Goal: Obtain resource: Download file/media

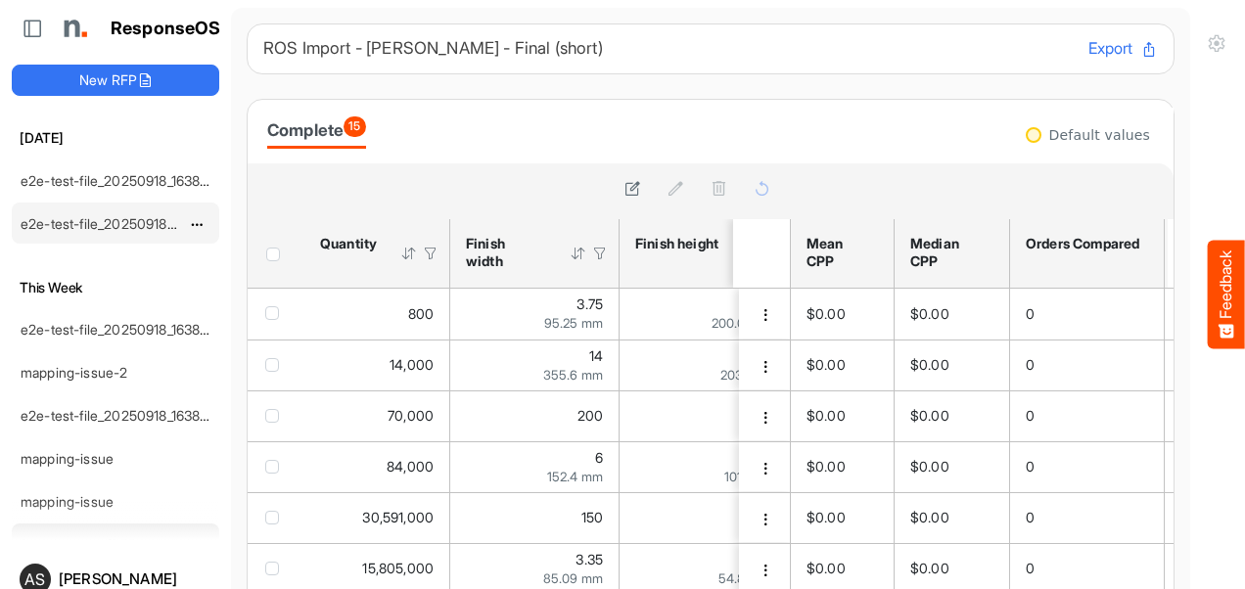
click at [71, 216] on link "e2e-test-file_20250918_163829 (1) (2)" at bounding box center [137, 223] width 233 height 17
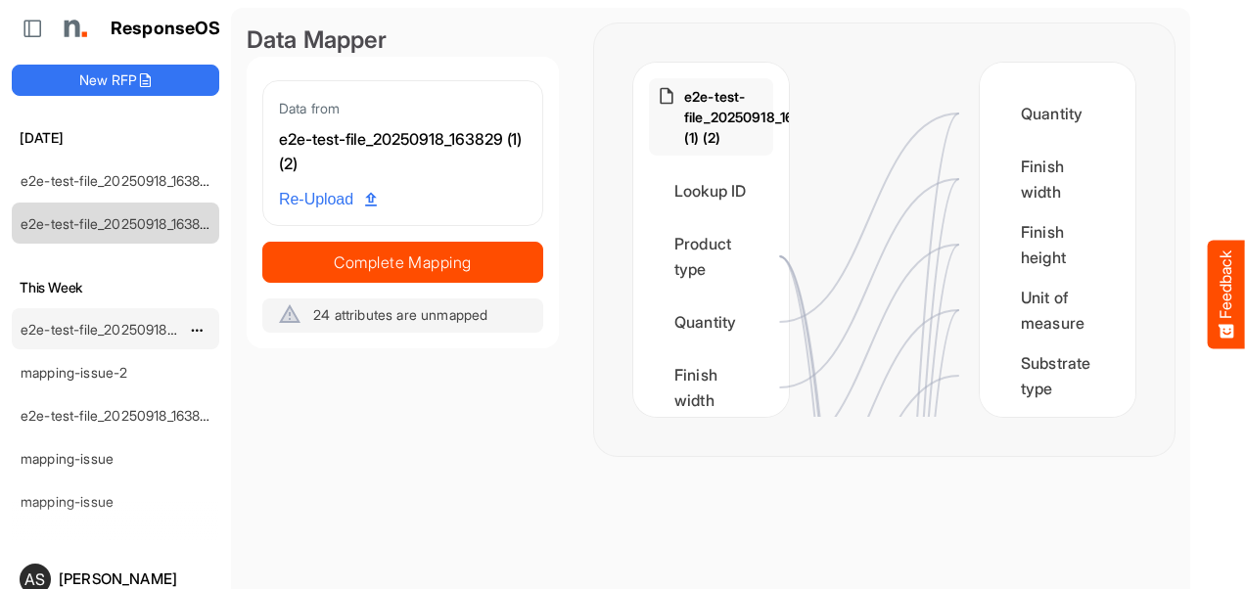
click at [57, 331] on link "e2e-test-file_20250918_163829 (1)" at bounding box center [127, 329] width 212 height 17
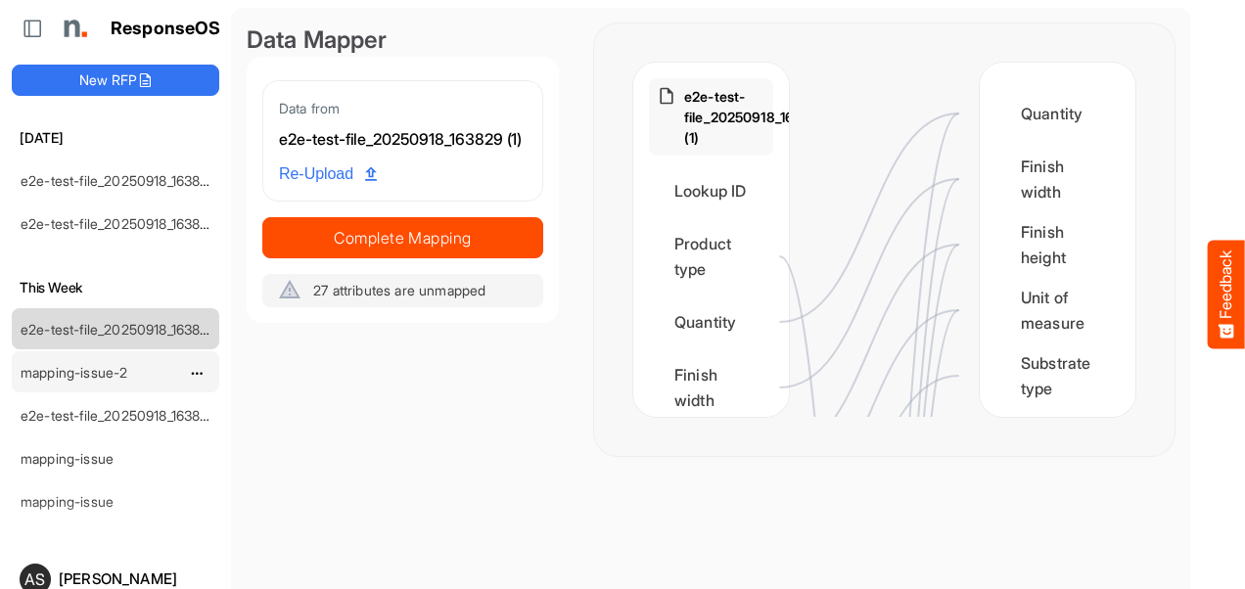
click at [53, 359] on div "mapping-issue-2" at bounding box center [100, 371] width 174 height 39
click at [57, 364] on link "mapping-issue-2" at bounding box center [74, 372] width 107 height 17
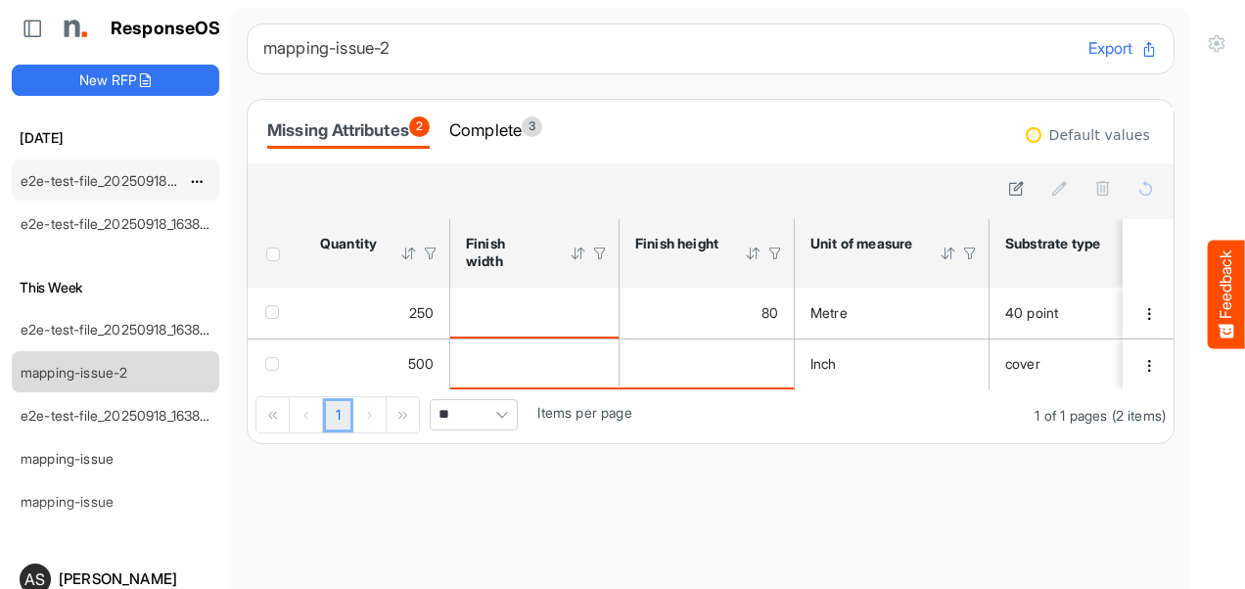
click at [139, 176] on link "e2e-test-file_20250918_163829 (1) (2)" at bounding box center [137, 180] width 233 height 17
